Goal: Task Accomplishment & Management: Use online tool/utility

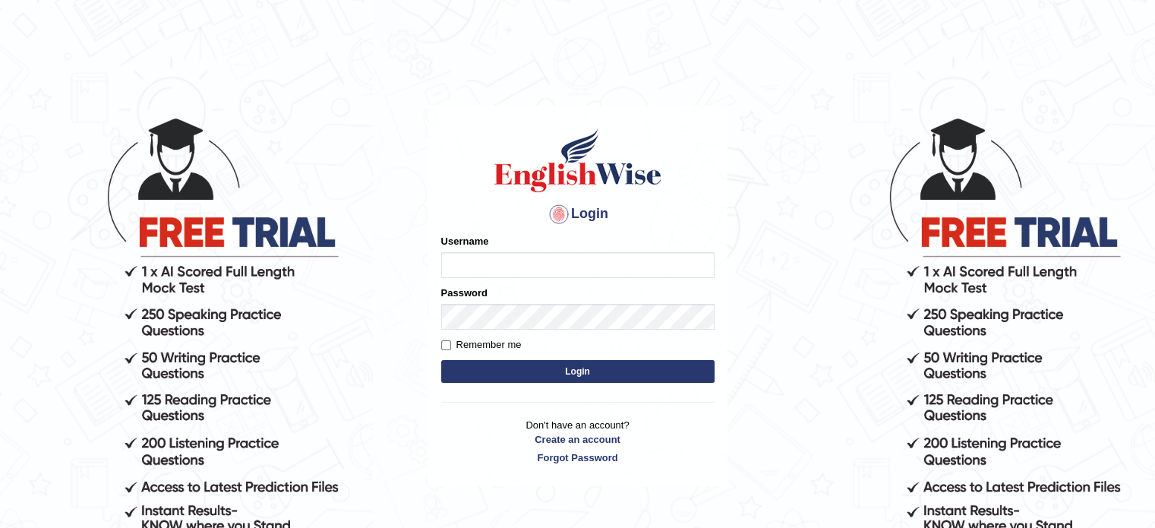
type input "karengonzalez"
click at [516, 370] on button "Login" at bounding box center [577, 371] width 273 height 23
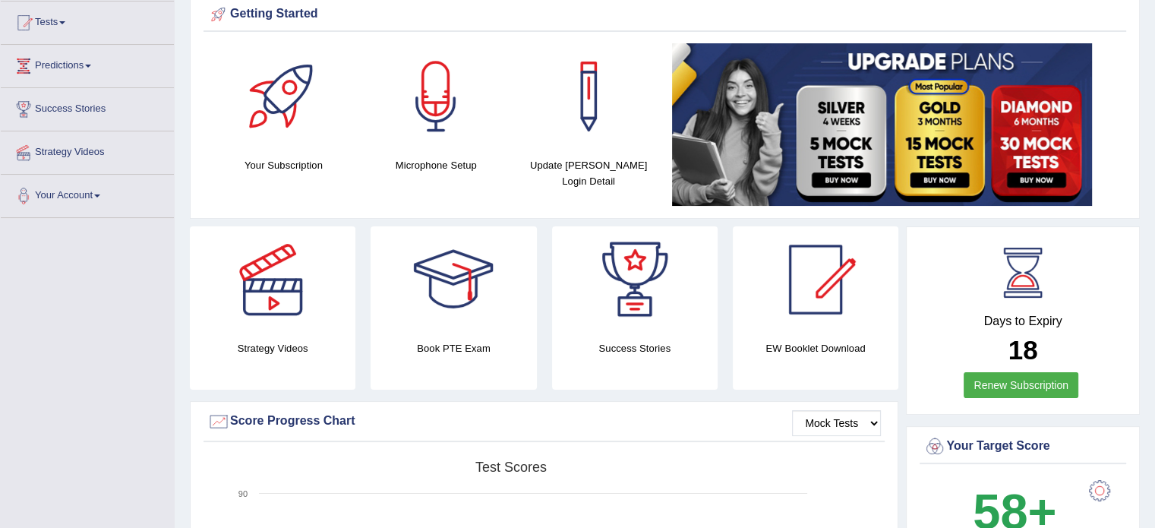
scroll to position [139, 0]
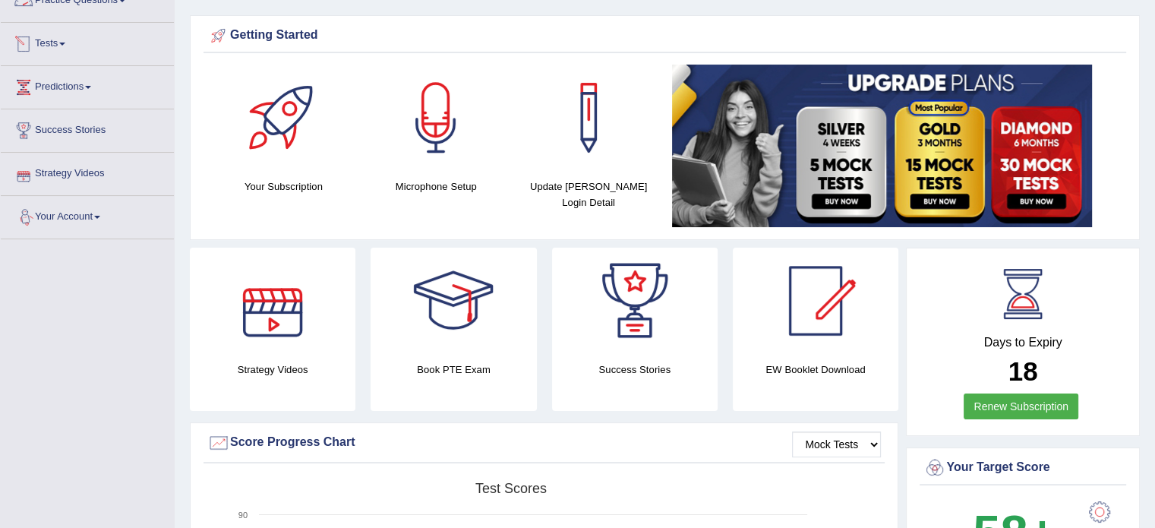
click at [52, 45] on link "Tests" at bounding box center [87, 42] width 173 height 38
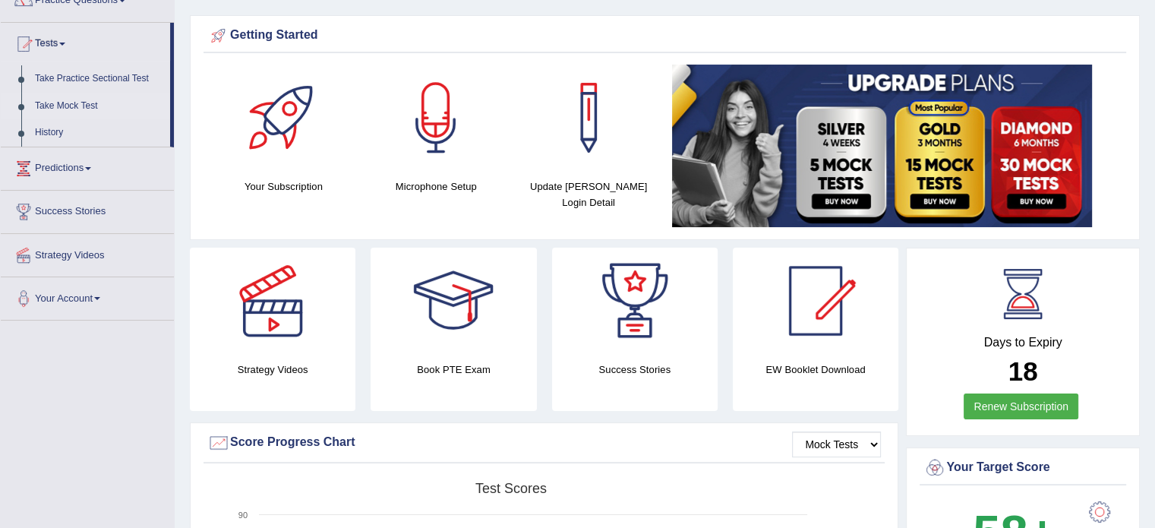
click at [77, 102] on link "Take Mock Test" at bounding box center [99, 106] width 142 height 27
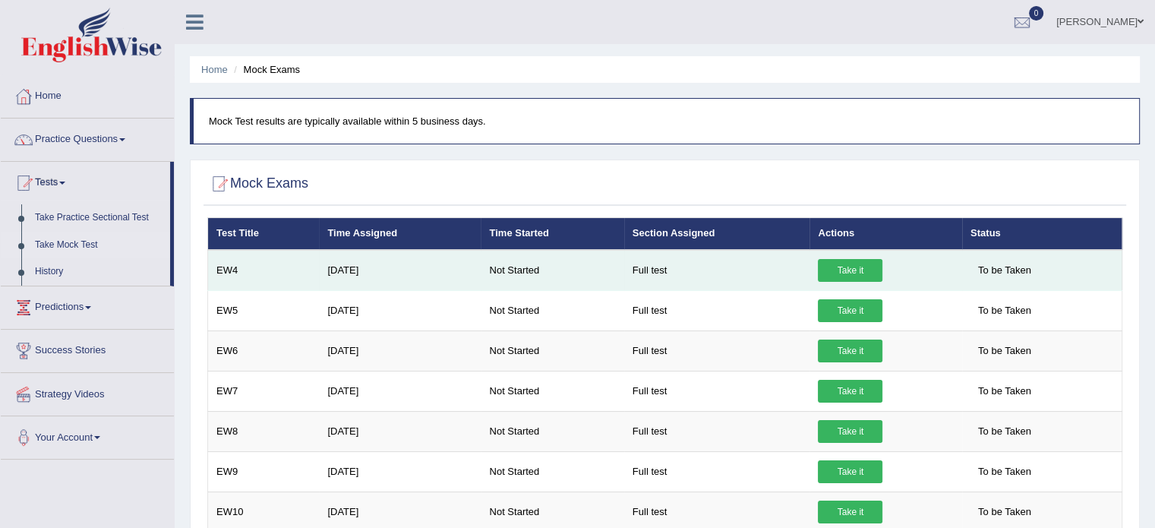
click at [847, 264] on link "Take it" at bounding box center [850, 270] width 65 height 23
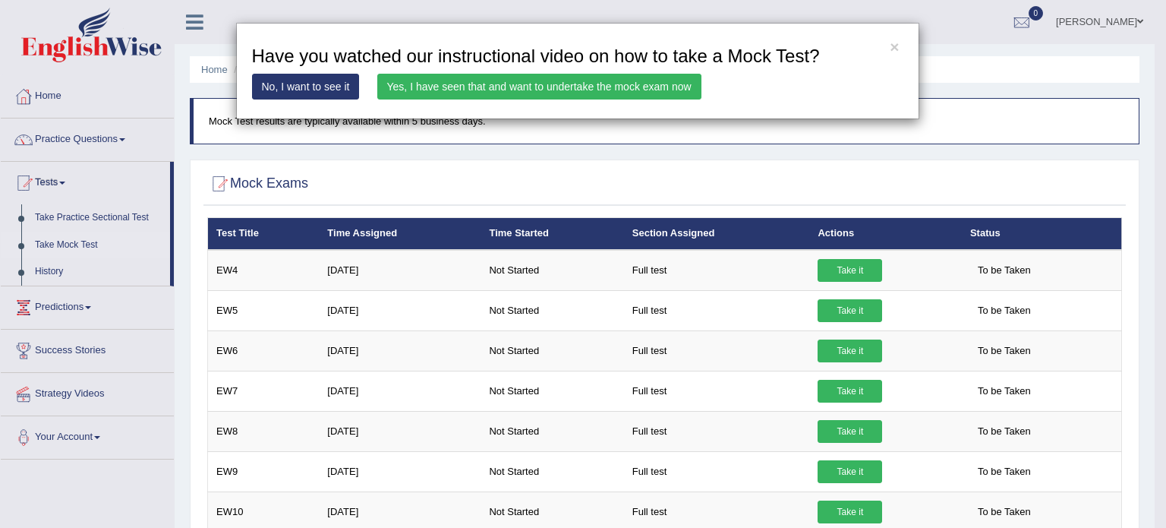
click at [584, 81] on link "Yes, I have seen that and want to undertake the mock exam now" at bounding box center [539, 87] width 324 height 26
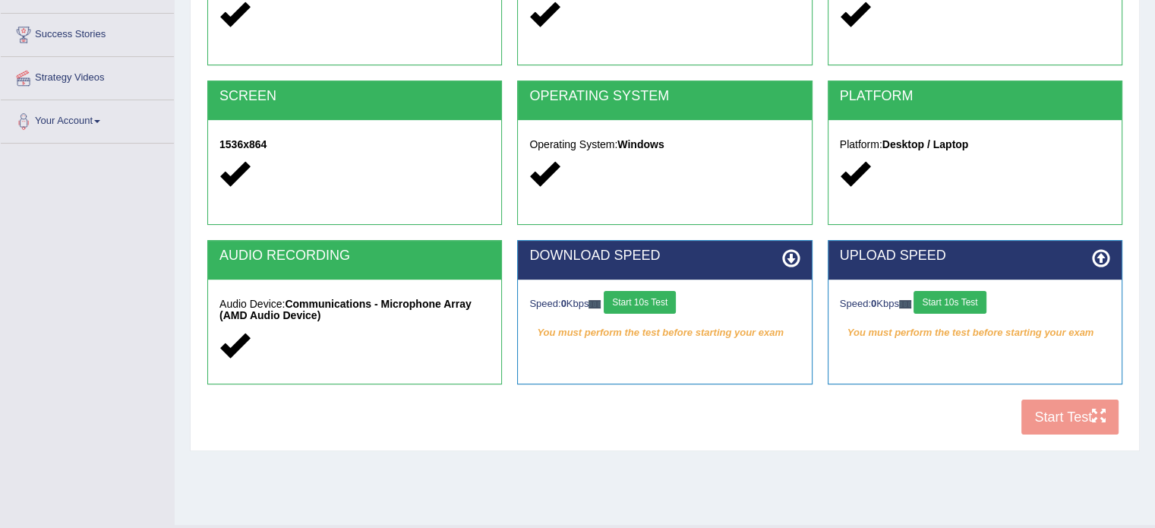
scroll to position [256, 0]
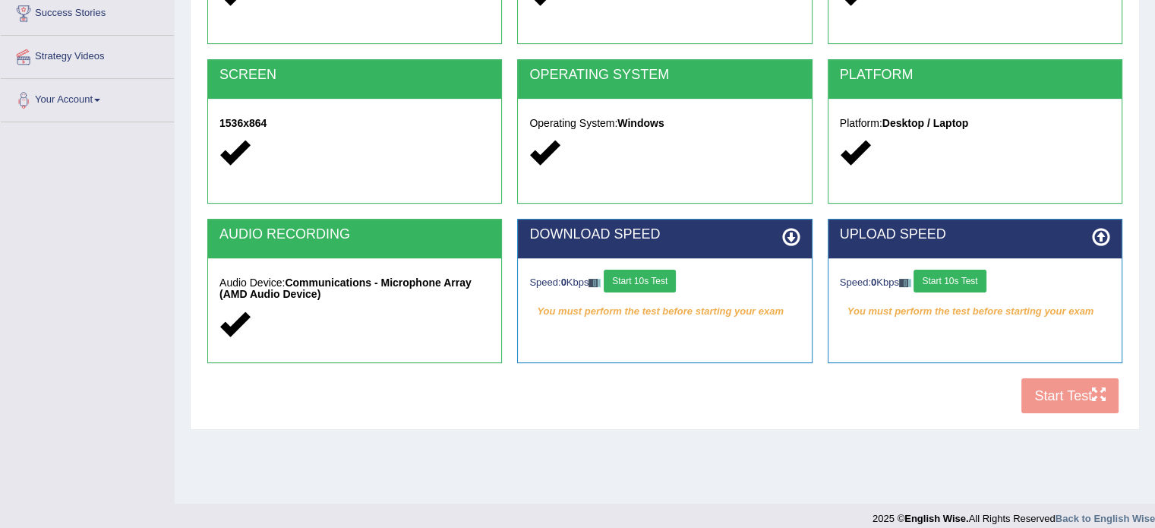
click at [669, 270] on button "Start 10s Test" at bounding box center [640, 281] width 72 height 23
click at [959, 273] on button "Start 10s Test" at bounding box center [950, 281] width 72 height 23
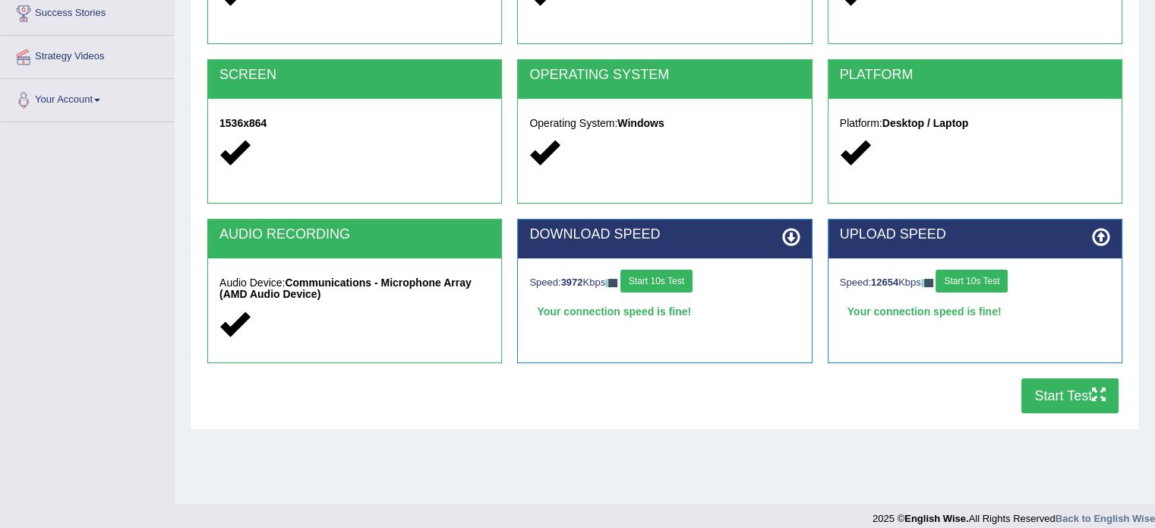
click at [1098, 392] on icon "button" at bounding box center [1099, 394] width 14 height 14
